Goal: Transaction & Acquisition: Register for event/course

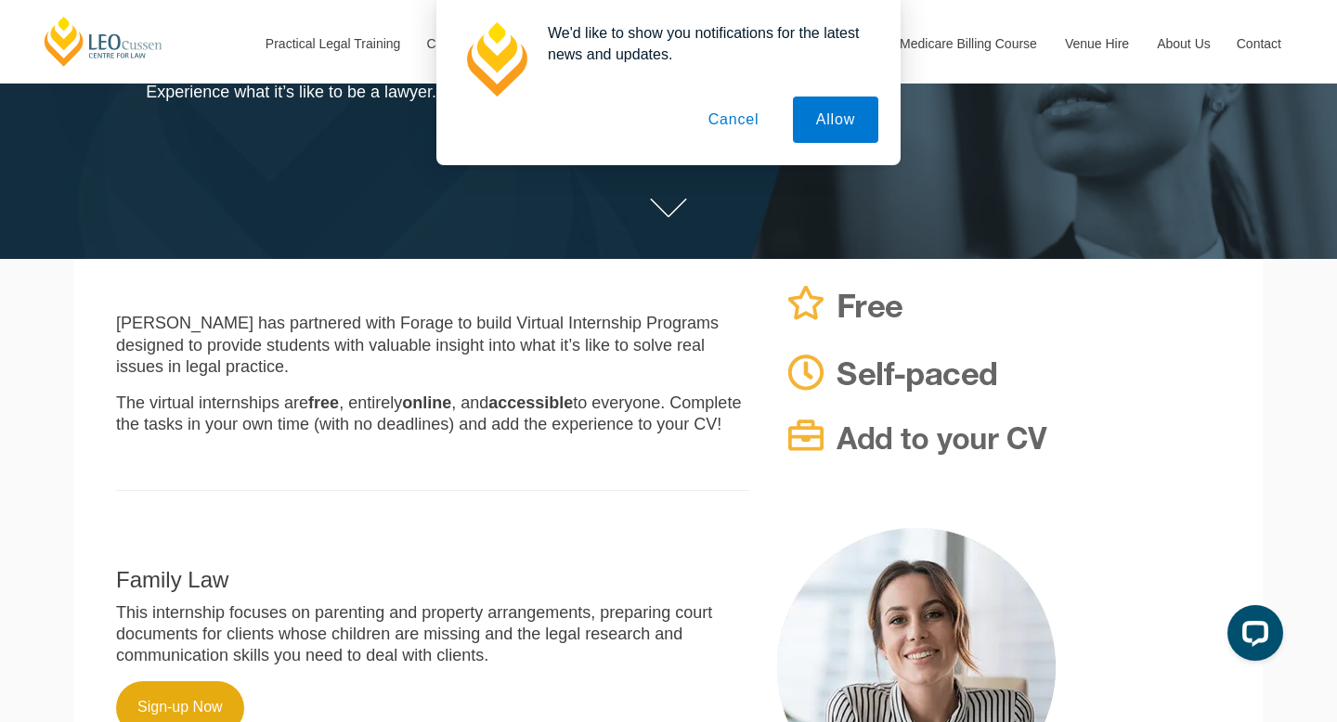
click at [747, 117] on button "Cancel" at bounding box center [734, 120] width 98 height 46
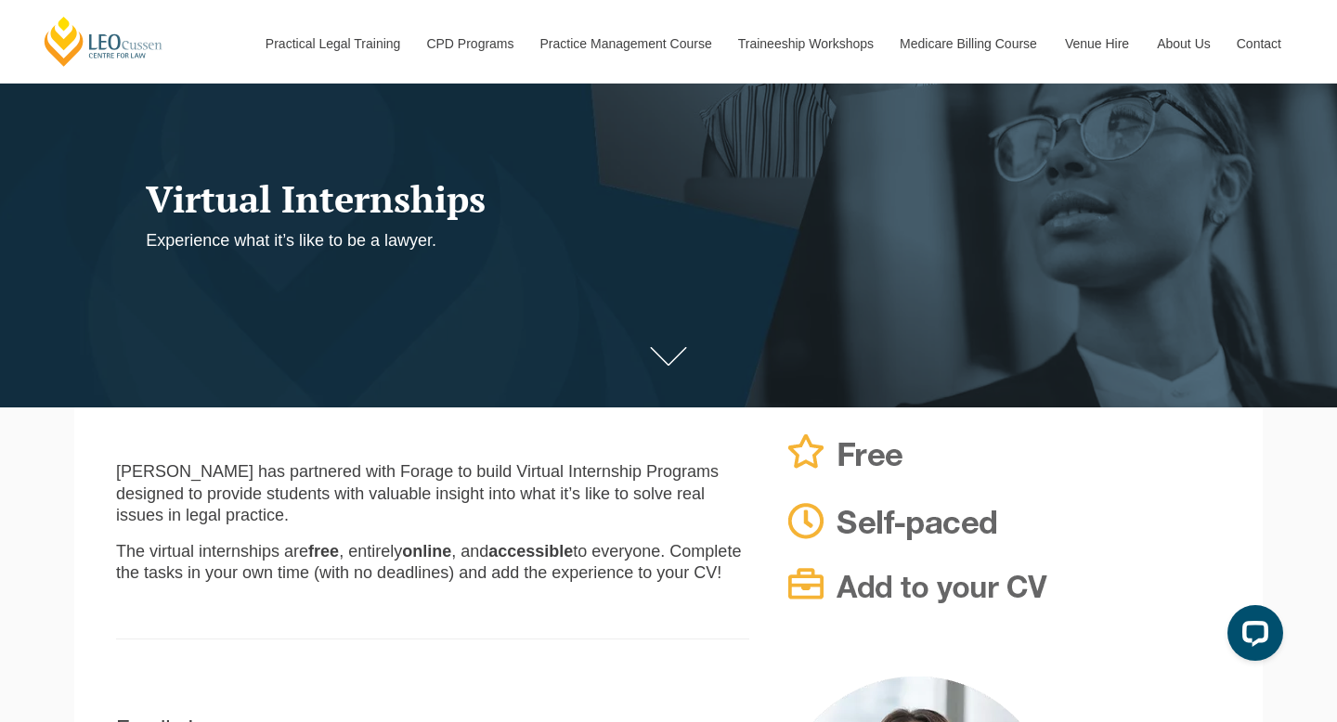
scroll to position [165, 0]
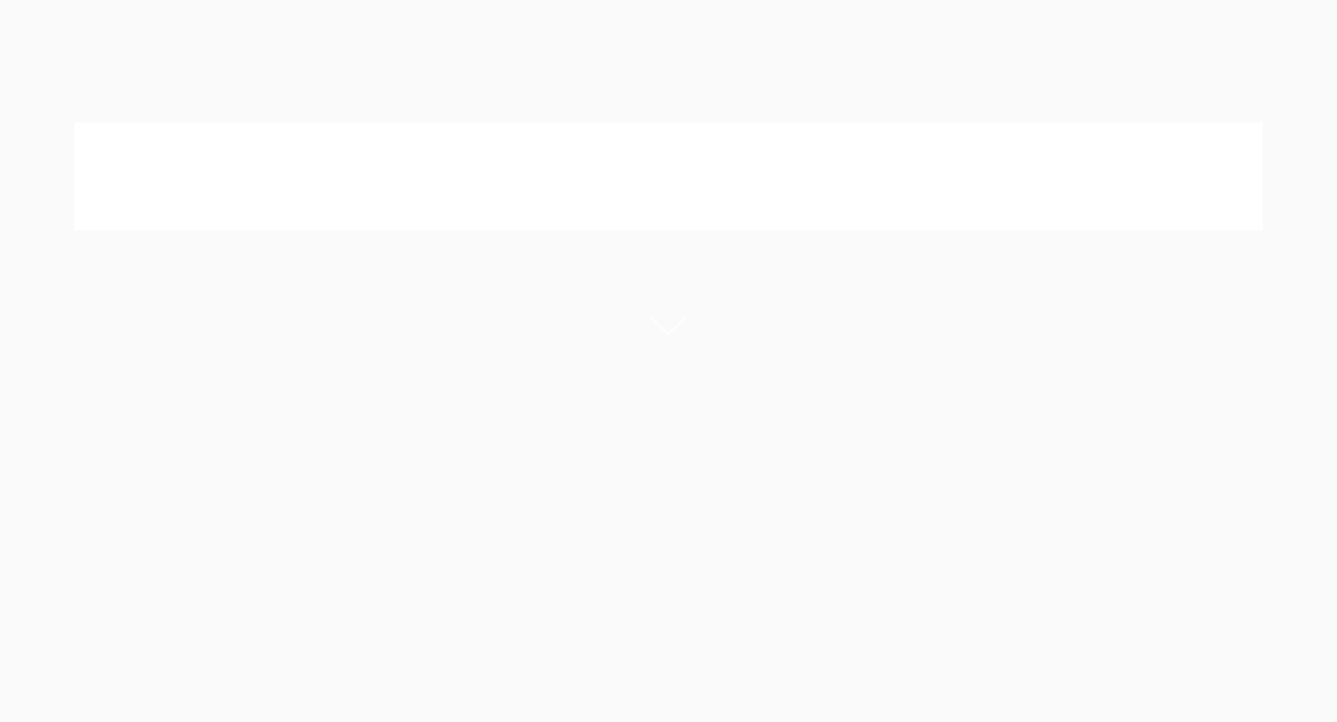
click at [310, 416] on p at bounding box center [432, 406] width 633 height 21
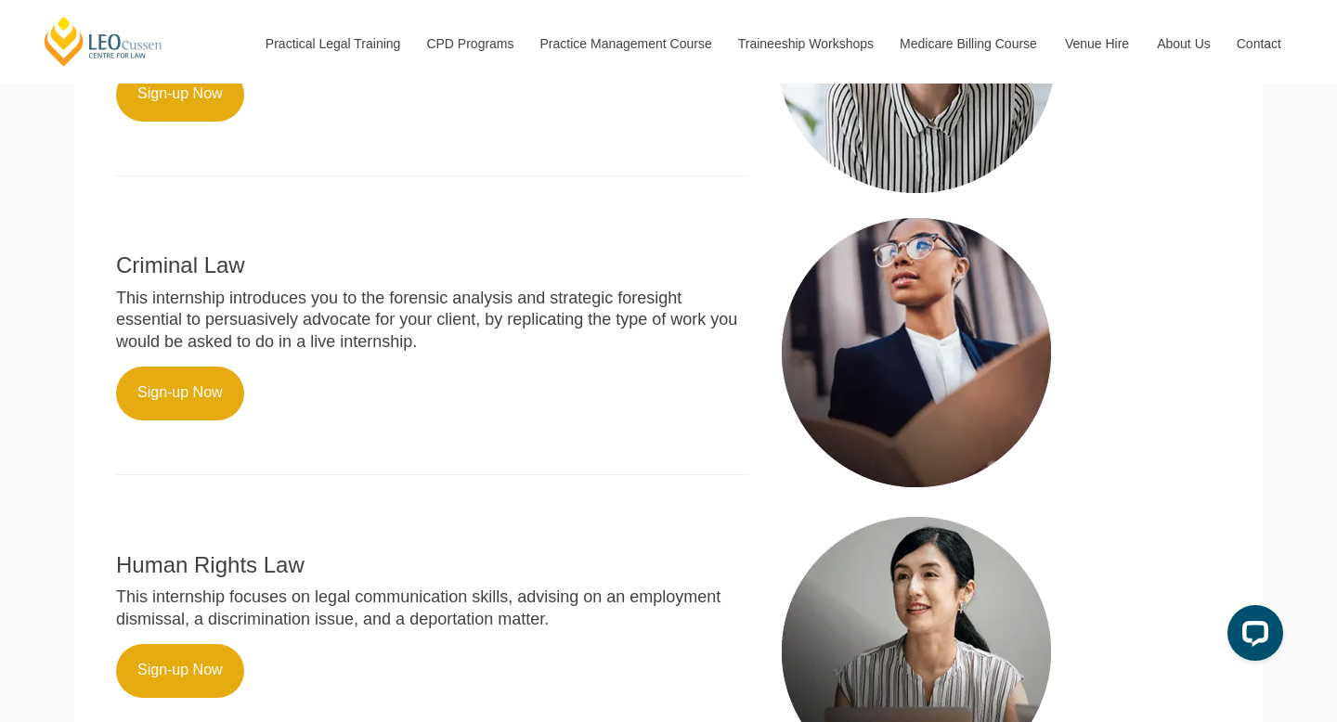
scroll to position [898, 0]
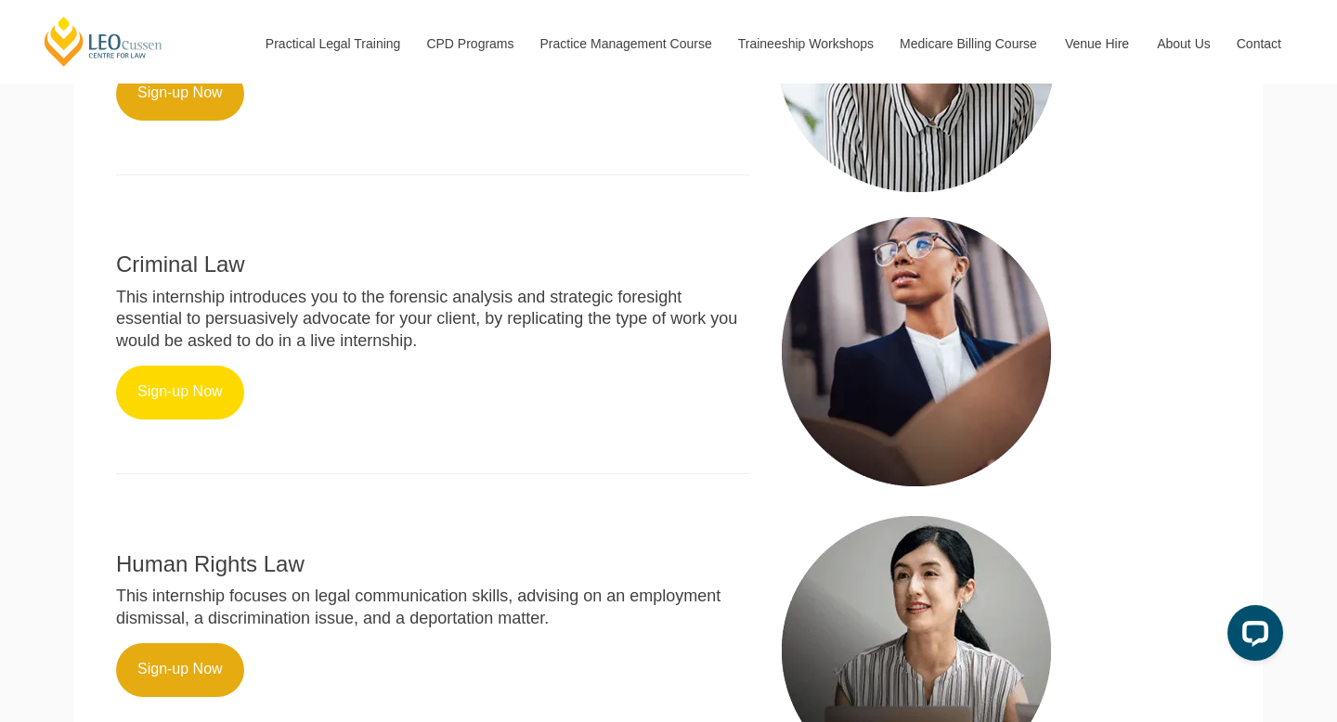
click at [167, 366] on link "Sign-up Now" at bounding box center [180, 393] width 128 height 54
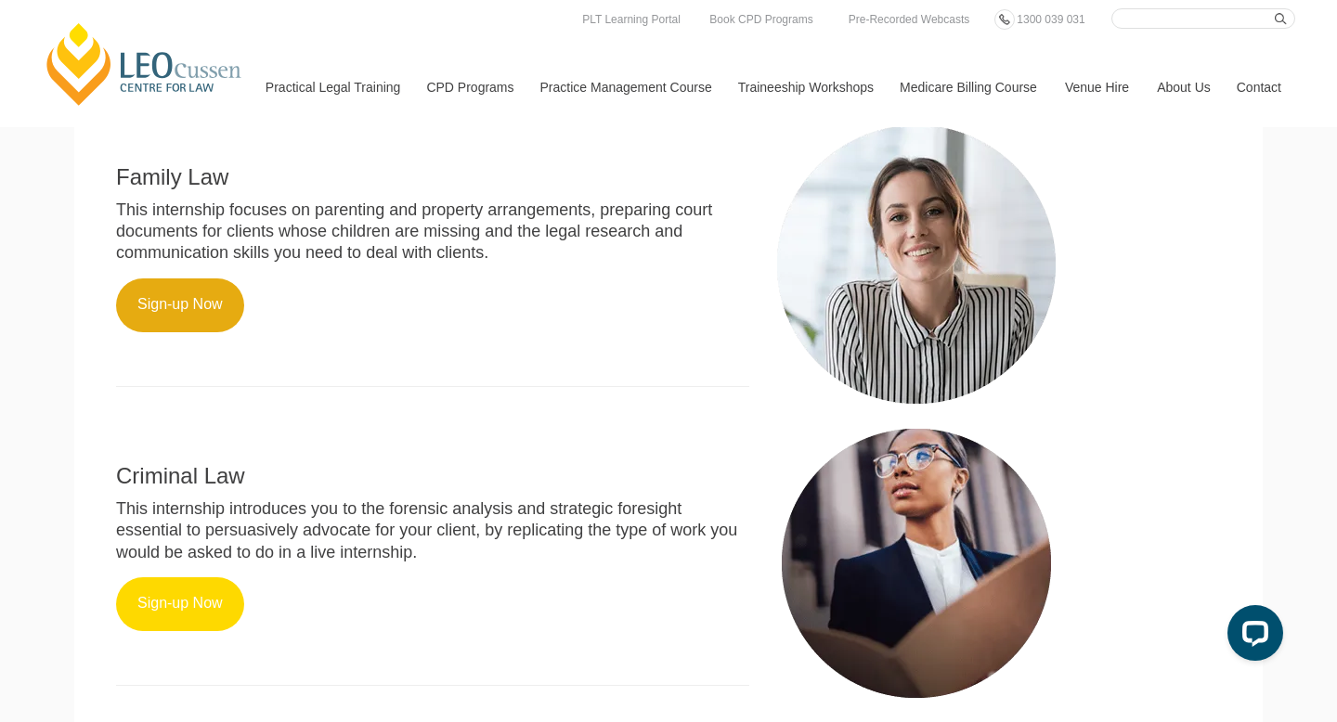
scroll to position [677, 0]
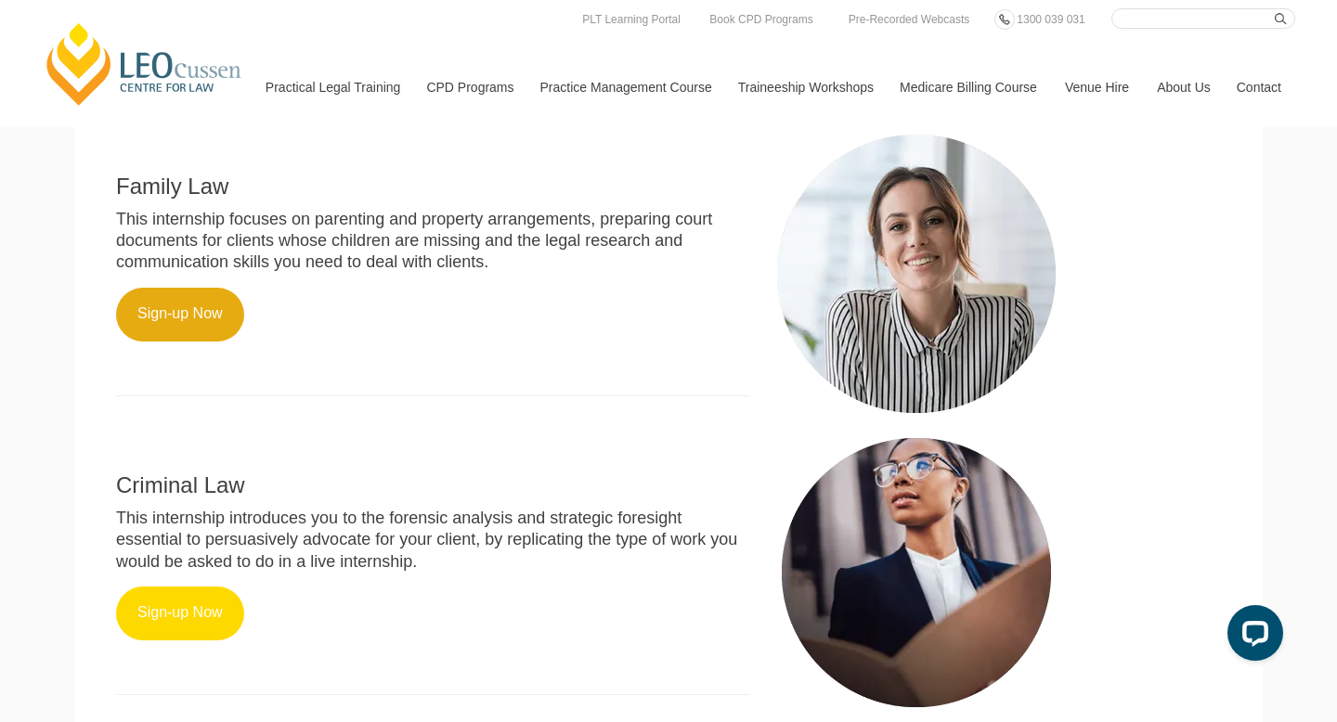
click at [166, 614] on link "Sign-up Now" at bounding box center [180, 614] width 128 height 54
